Goal: Information Seeking & Learning: Learn about a topic

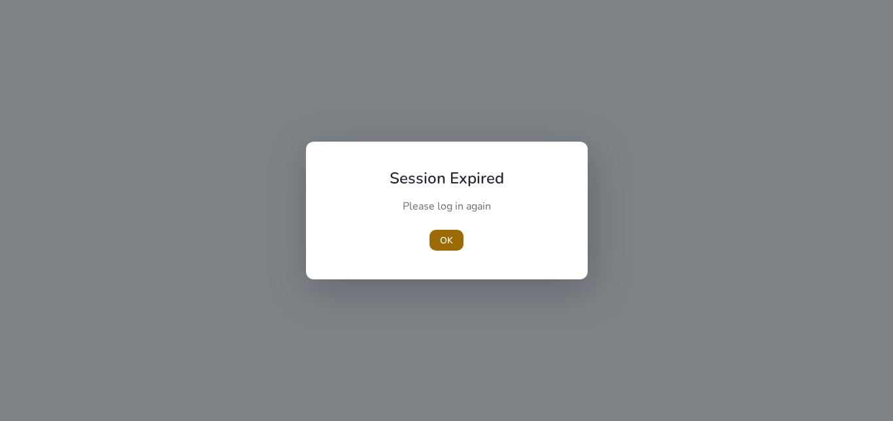
click at [448, 235] on span "OK" at bounding box center [446, 241] width 13 height 14
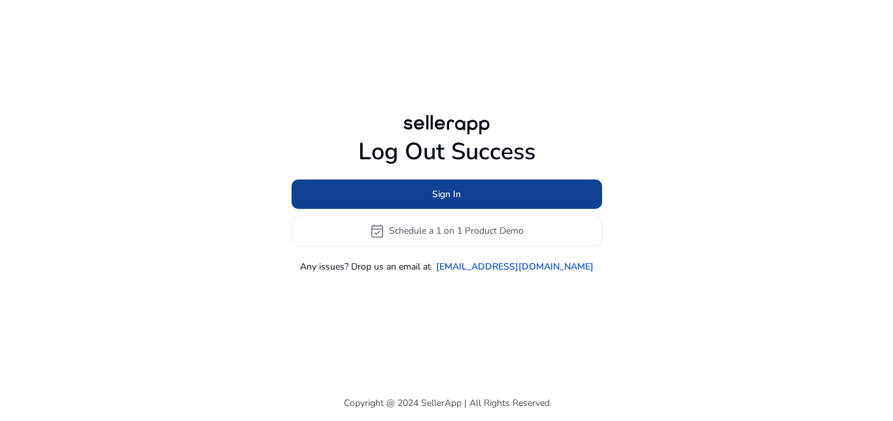
click at [438, 188] on span "Sign In" at bounding box center [446, 195] width 29 height 14
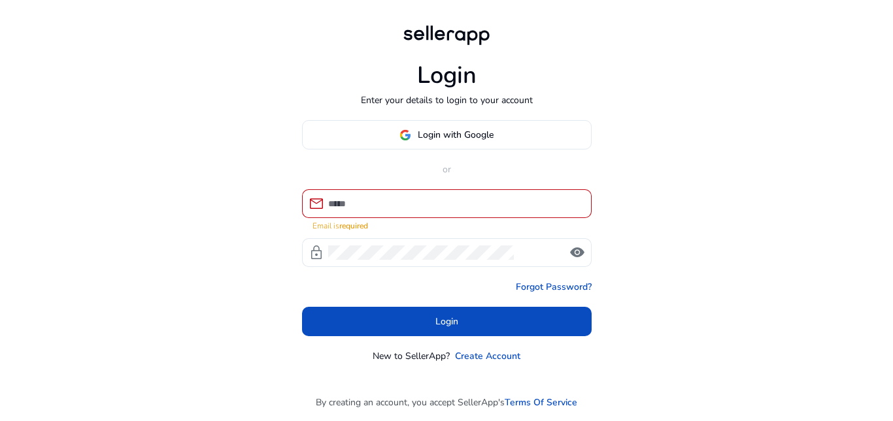
click at [459, 200] on div at bounding box center [454, 203] width 253 height 29
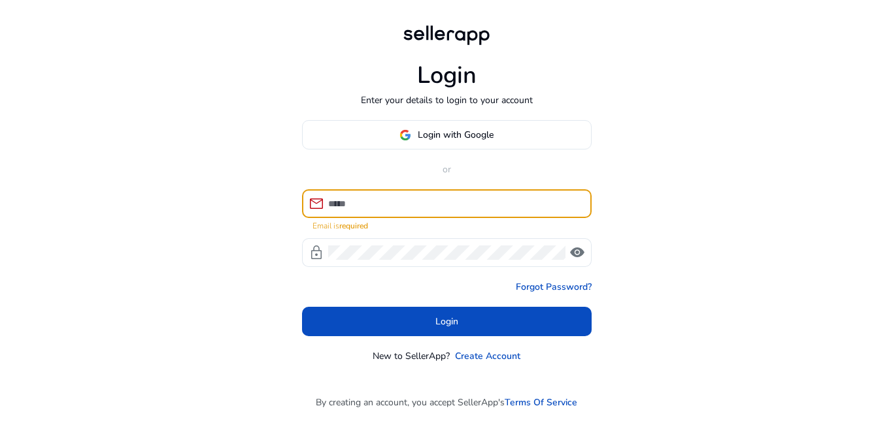
click at [451, 201] on input at bounding box center [454, 204] width 253 height 14
type input "**********"
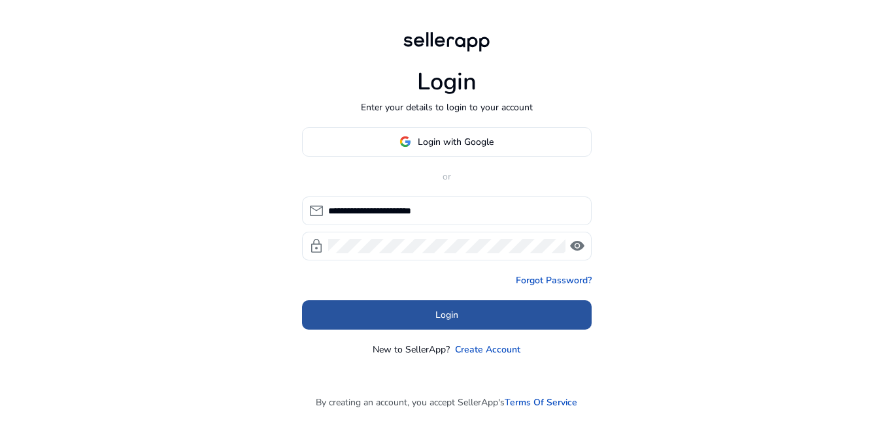
click at [475, 308] on span at bounding box center [446, 314] width 289 height 31
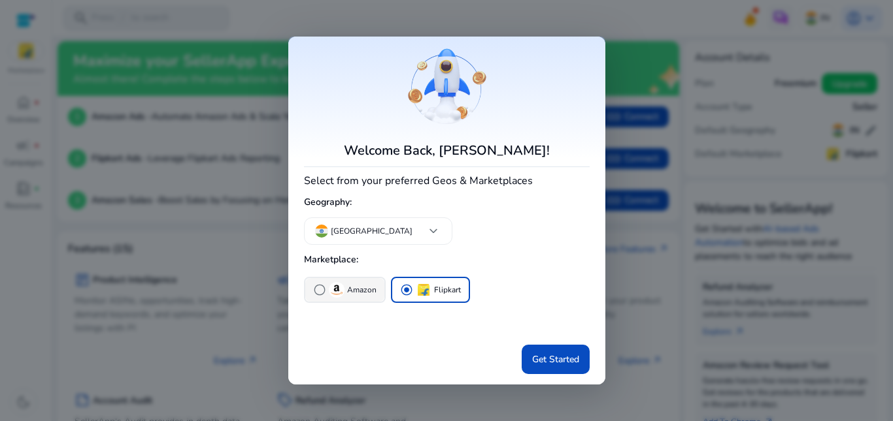
click at [321, 291] on span "radio_button_unchecked" at bounding box center [319, 290] width 13 height 13
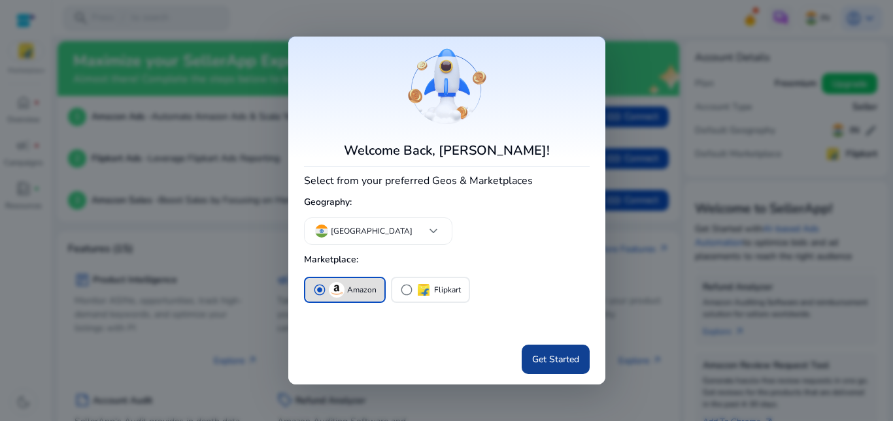
click at [538, 363] on span "Get Started" at bounding box center [555, 360] width 47 height 14
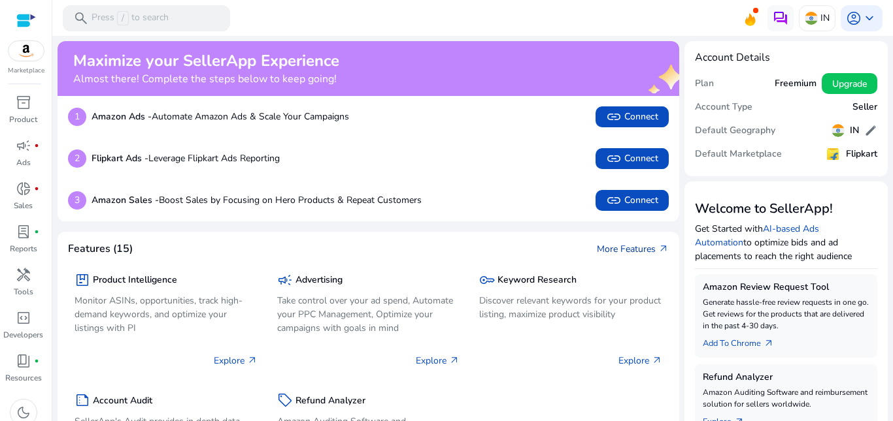
click at [599, 252] on link "More Features arrow_outward" at bounding box center [633, 249] width 72 height 14
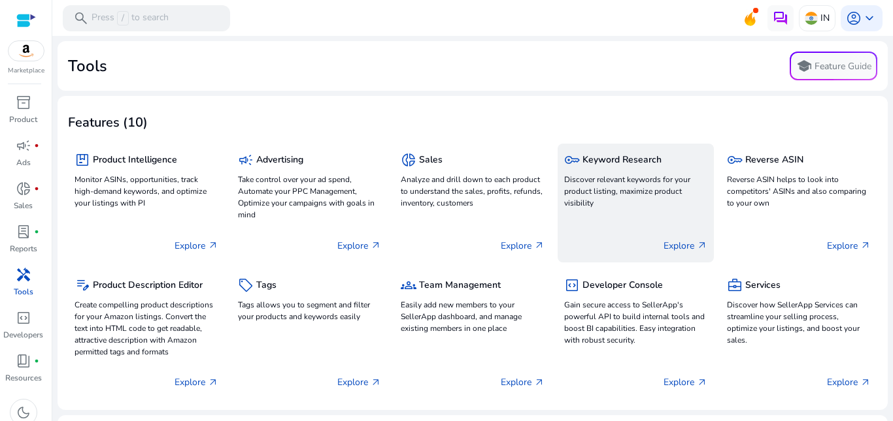
click at [678, 247] on p "Explore arrow_outward" at bounding box center [685, 246] width 44 height 14
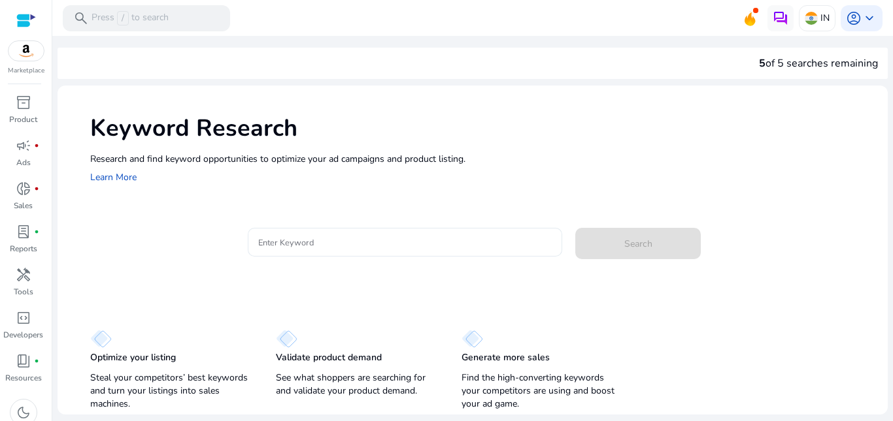
click at [378, 248] on input "Enter Keyword" at bounding box center [405, 242] width 294 height 14
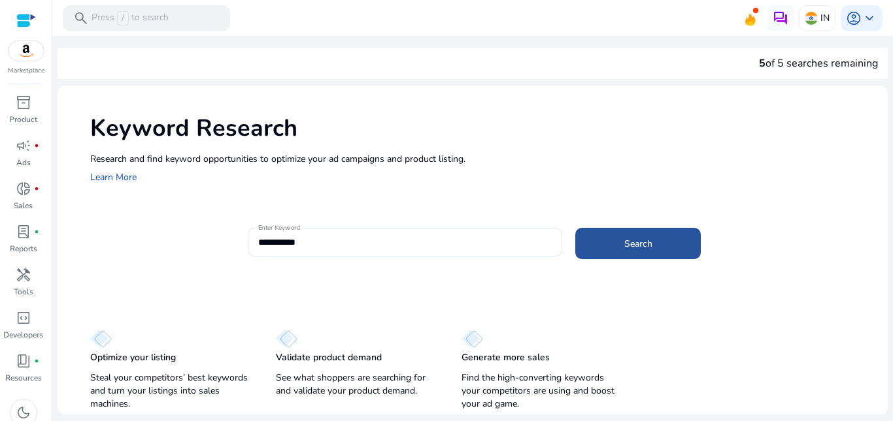
click at [652, 240] on span at bounding box center [637, 243] width 125 height 31
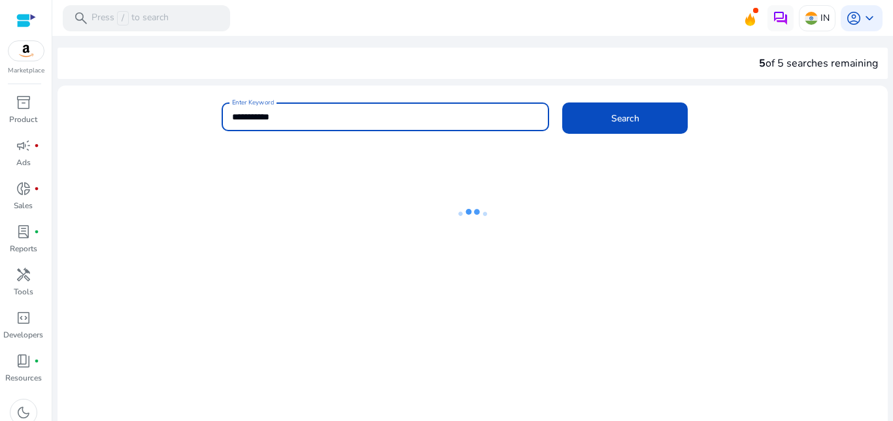
click at [288, 111] on input "**********" at bounding box center [385, 117] width 307 height 14
type input "**********"
click at [589, 105] on span at bounding box center [624, 118] width 125 height 31
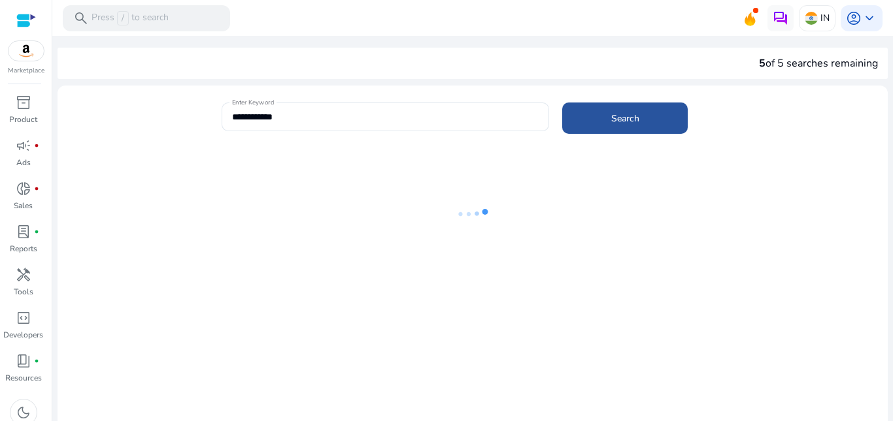
click at [601, 124] on span at bounding box center [624, 118] width 125 height 31
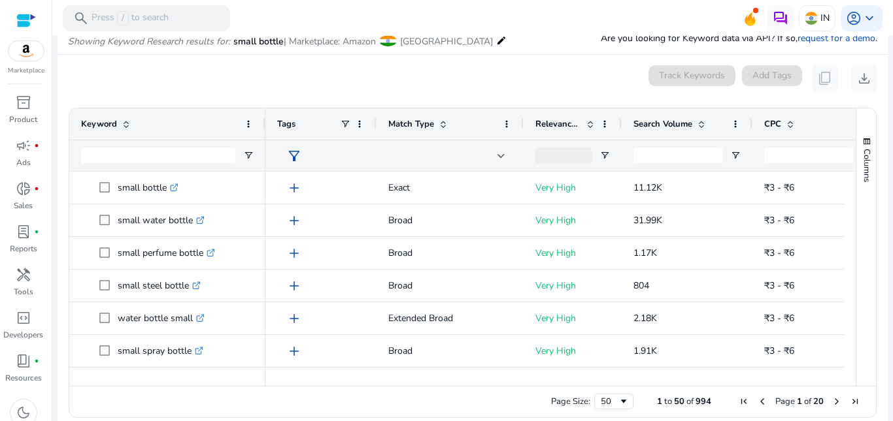
scroll to position [156, 0]
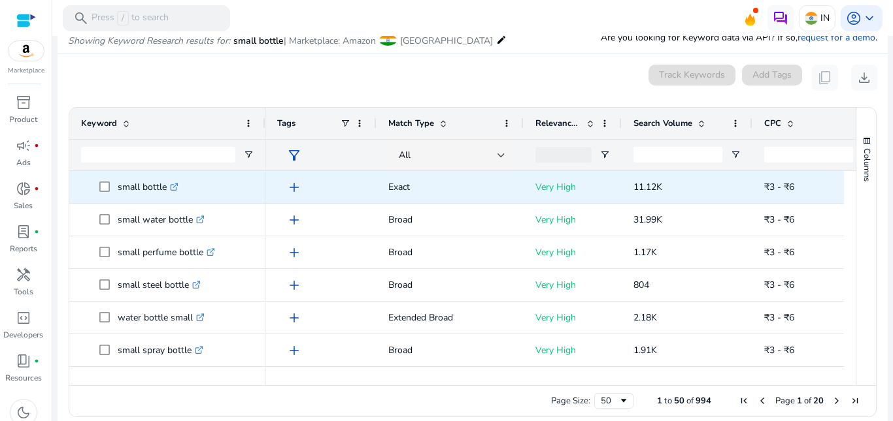
click at [177, 185] on icon ".st0{fill:#2c8af8}" at bounding box center [174, 187] width 8 height 8
